Goal: Task Accomplishment & Management: Manage account settings

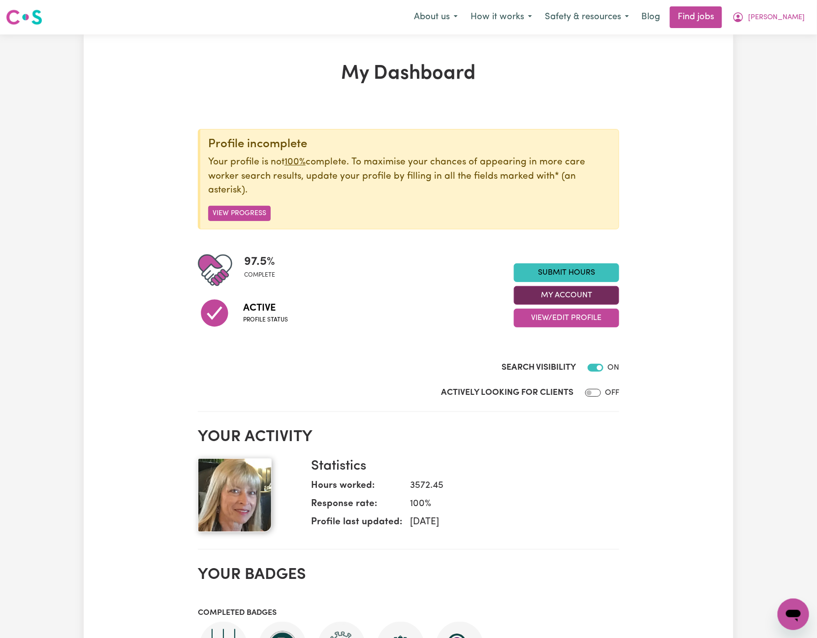
click at [590, 296] on button "My Account" at bounding box center [566, 295] width 105 height 19
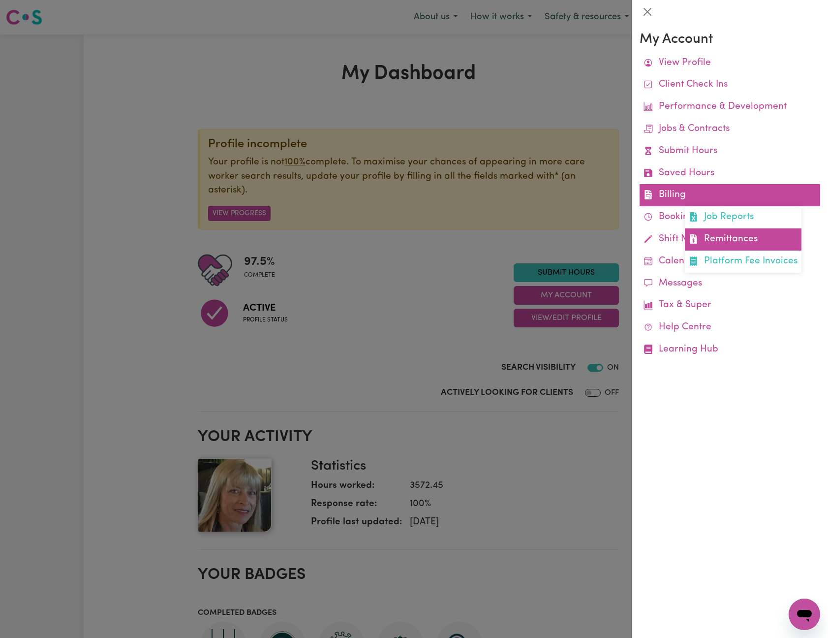
click at [740, 240] on link "Remittances" at bounding box center [743, 239] width 117 height 22
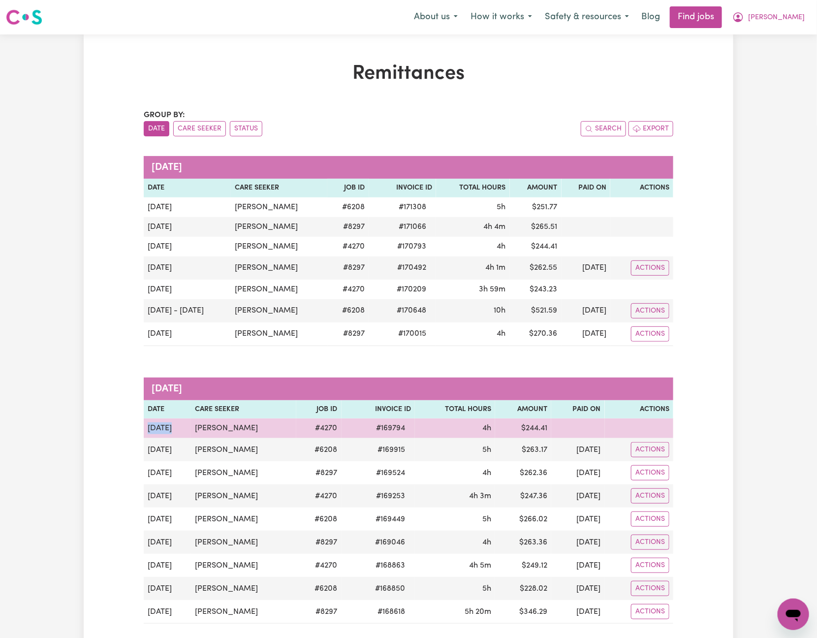
drag, startPoint x: 151, startPoint y: 430, endPoint x: 167, endPoint y: 429, distance: 16.8
click at [167, 429] on td "[DATE]" at bounding box center [167, 428] width 47 height 20
copy td "[DATE]"
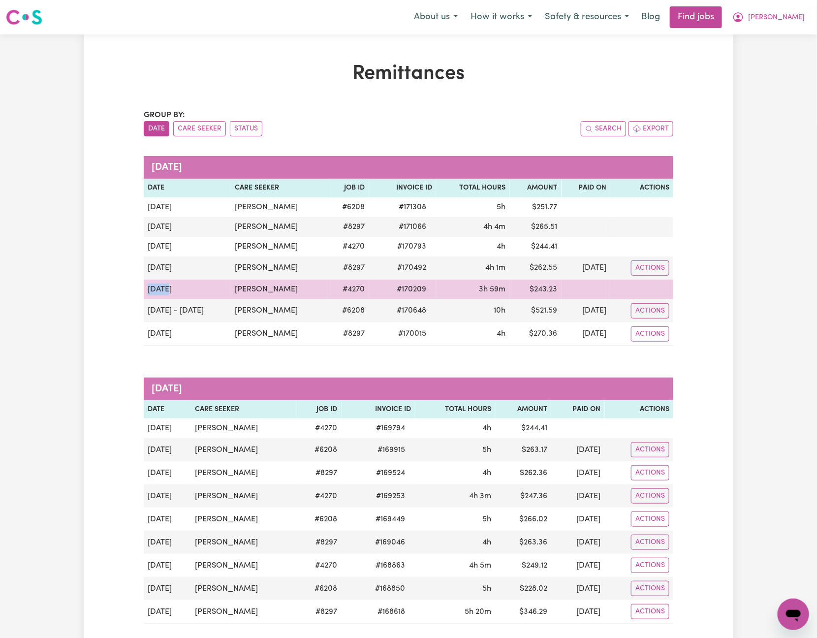
drag, startPoint x: 149, startPoint y: 291, endPoint x: 217, endPoint y: 292, distance: 67.9
click at [217, 292] on td "[DATE]" at bounding box center [187, 290] width 87 height 20
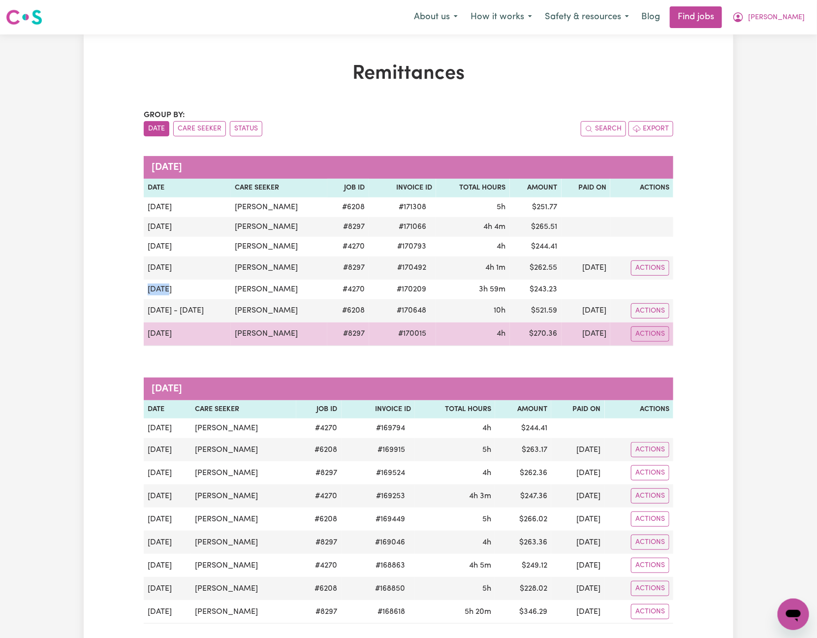
copy td "[DATE]"
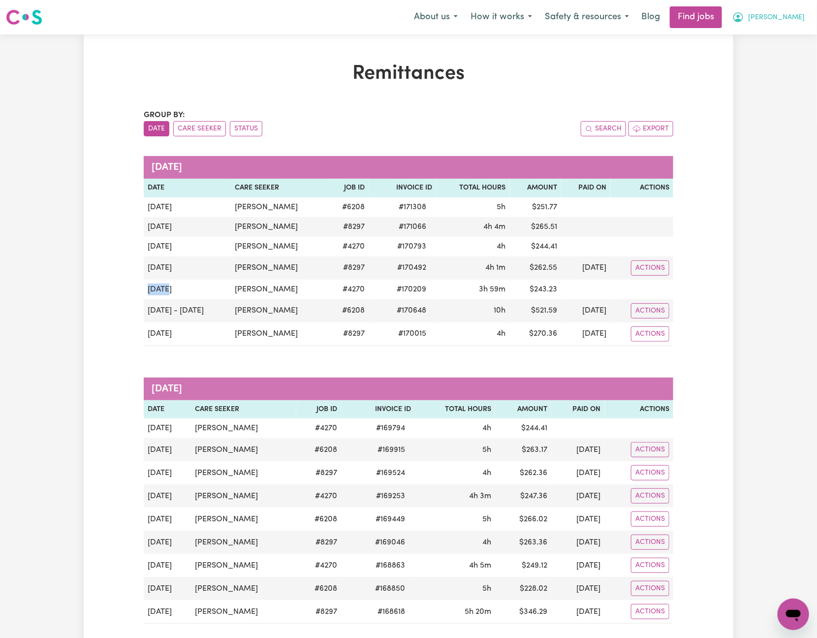
click at [792, 15] on span "[PERSON_NAME]" at bounding box center [776, 17] width 57 height 11
click at [793, 71] on link "Logout" at bounding box center [772, 75] width 78 height 19
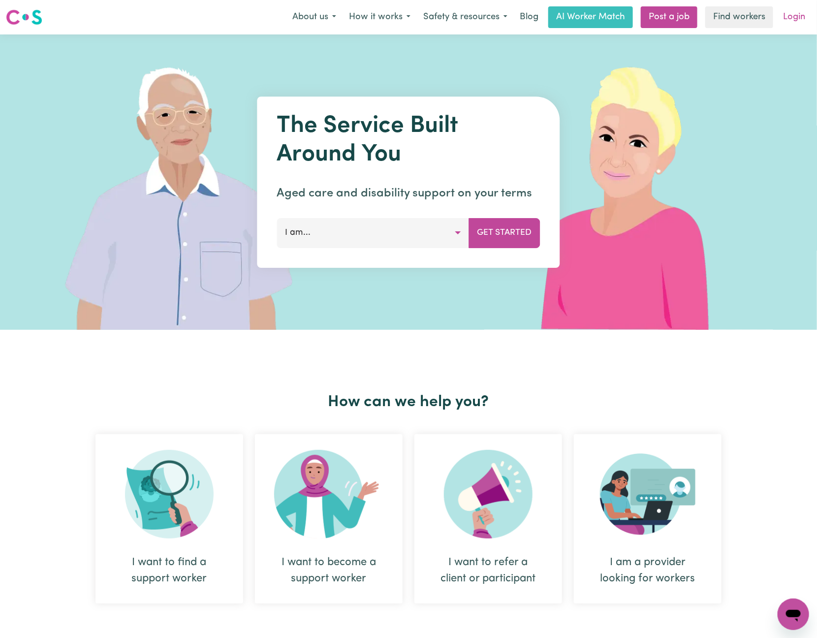
click at [802, 21] on link "Login" at bounding box center [794, 17] width 34 height 22
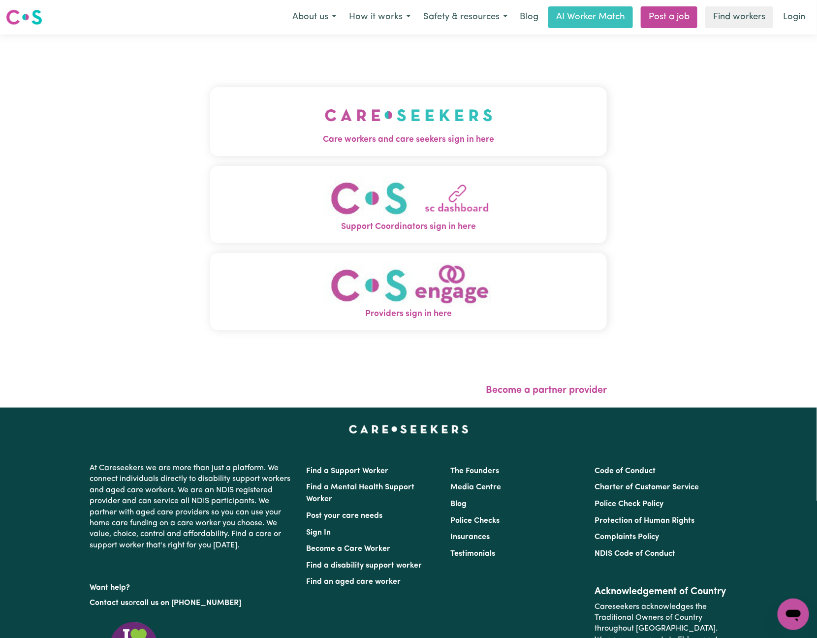
click at [281, 150] on button "Care workers and care seekers sign in here" at bounding box center [408, 121] width 397 height 69
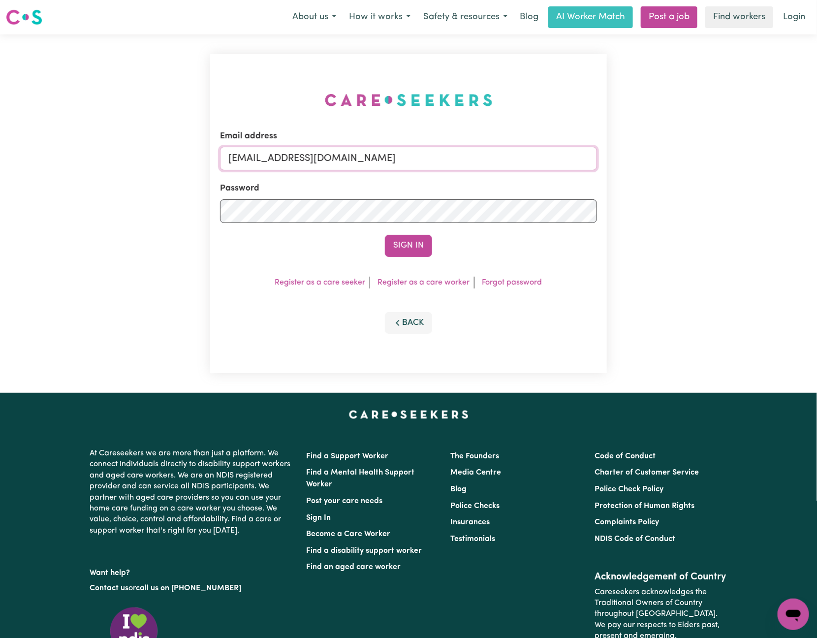
drag, startPoint x: 281, startPoint y: 157, endPoint x: 878, endPoint y: 160, distance: 596.6
click at [817, 160] on html "Menu About us How it works Safety & resources Blog AI Worker Match Post a job F…" at bounding box center [408, 392] width 817 height 785
paste input "[EMAIL_ADDRESS][DOMAIN_NAME]"
type input "[EMAIL_ADDRESS][DOMAIN_NAME]"
click at [385, 235] on button "Sign In" at bounding box center [408, 246] width 47 height 22
